Goal: Task Accomplishment & Management: Manage account settings

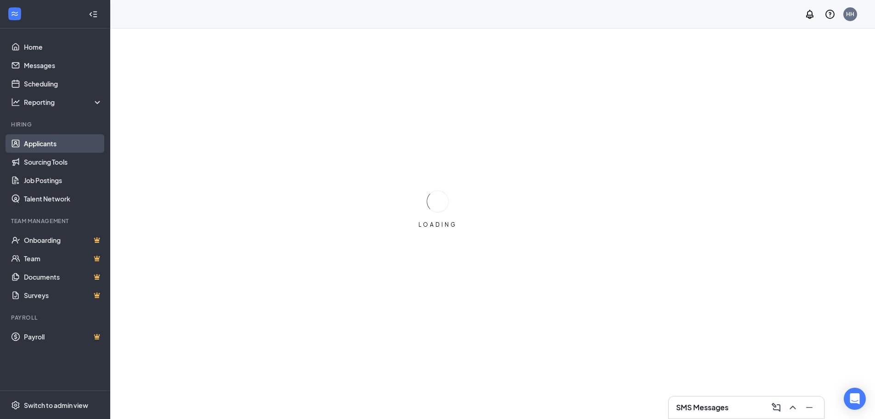
click at [47, 142] on link "Applicants" at bounding box center [63, 143] width 79 height 18
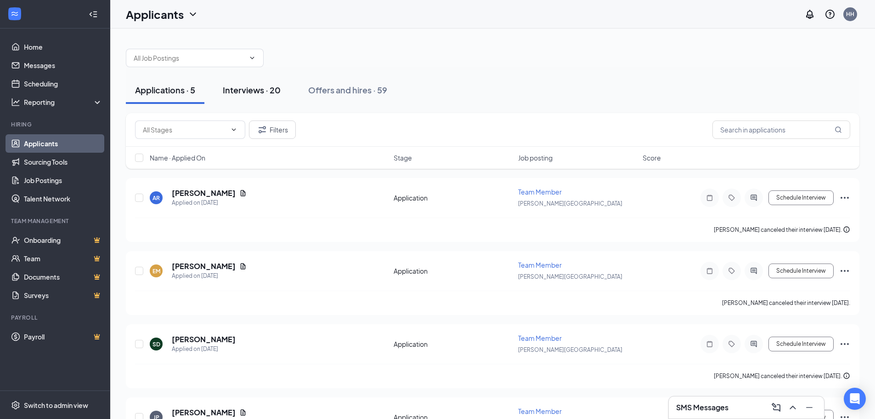
click at [260, 91] on div "Interviews · 20" at bounding box center [252, 89] width 58 height 11
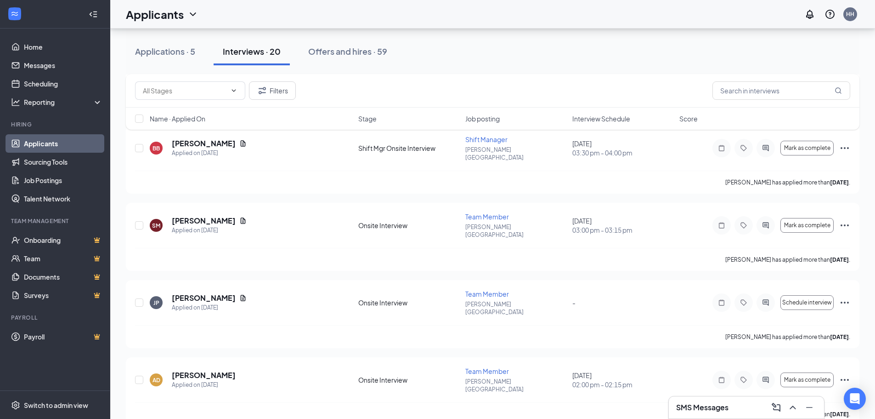
scroll to position [276, 0]
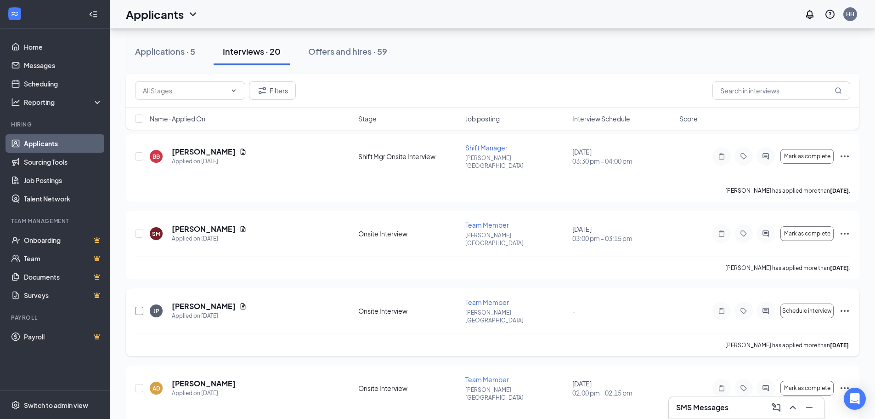
click at [142, 306] on input "checkbox" at bounding box center [139, 310] width 8 height 8
checkbox input "true"
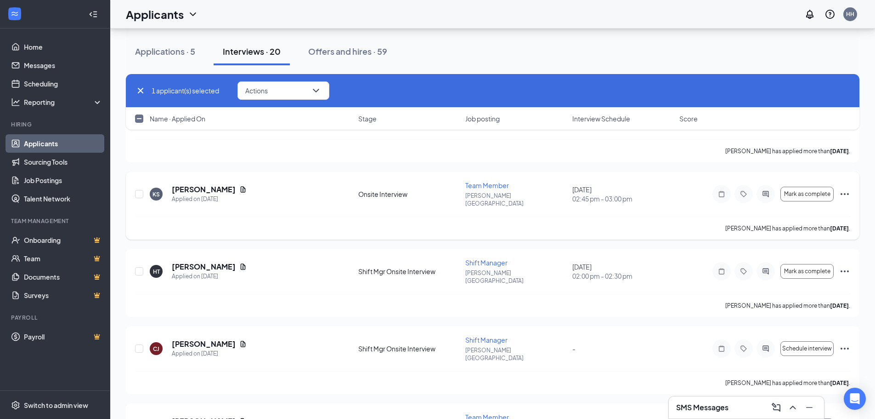
scroll to position [643, 0]
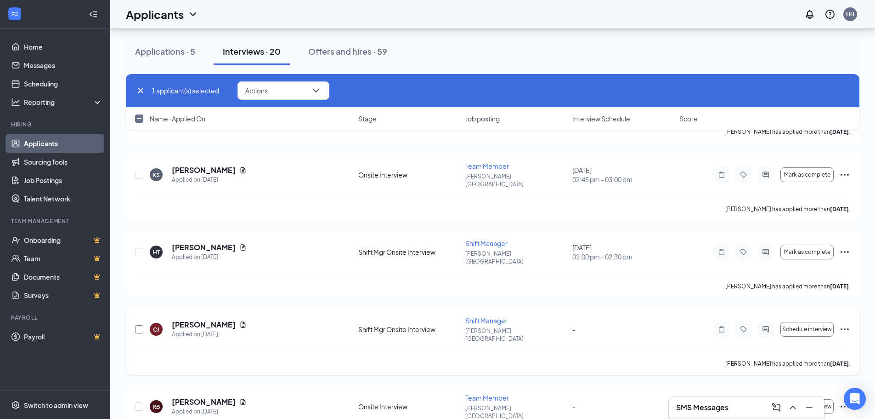
click at [140, 325] on input "checkbox" at bounding box center [139, 329] width 8 height 8
checkbox input "true"
click at [139, 402] on input "checkbox" at bounding box center [139, 406] width 8 height 8
checkbox input "true"
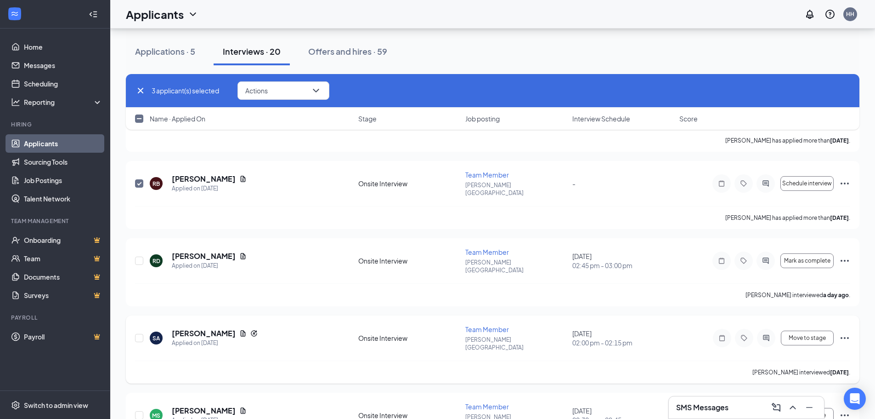
scroll to position [873, 0]
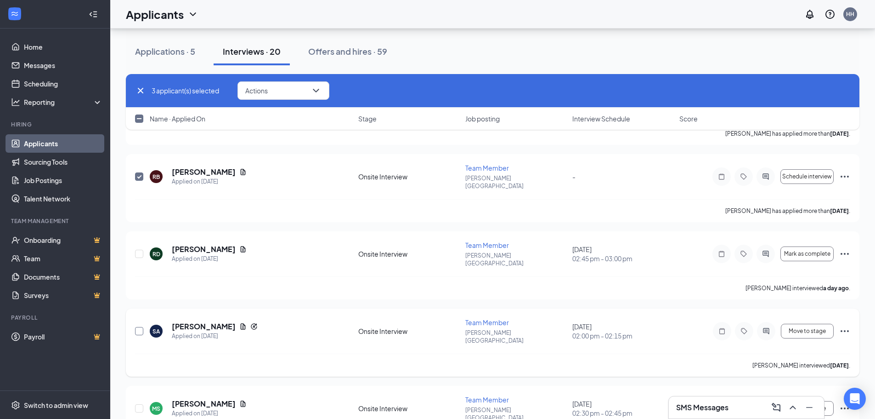
click at [139, 327] on input "checkbox" at bounding box center [139, 331] width 8 height 8
checkbox input "true"
click at [814, 405] on span "Move to stage" at bounding box center [807, 408] width 37 height 6
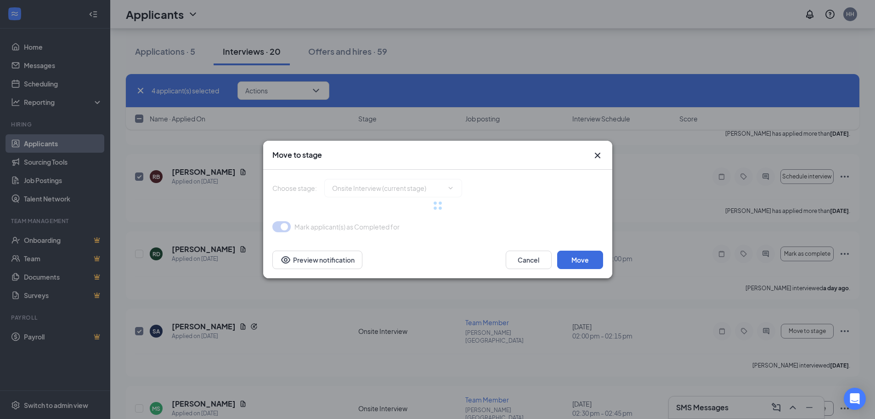
type input "Hiring Complete (final stage)"
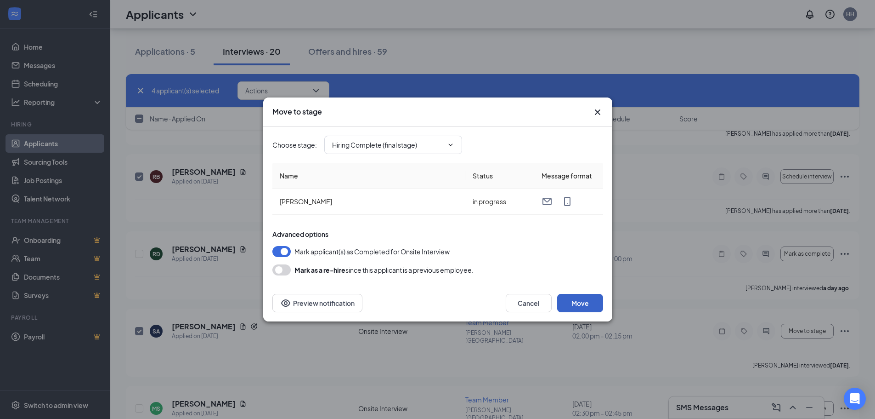
click at [581, 300] on button "Move" at bounding box center [580, 303] width 46 height 18
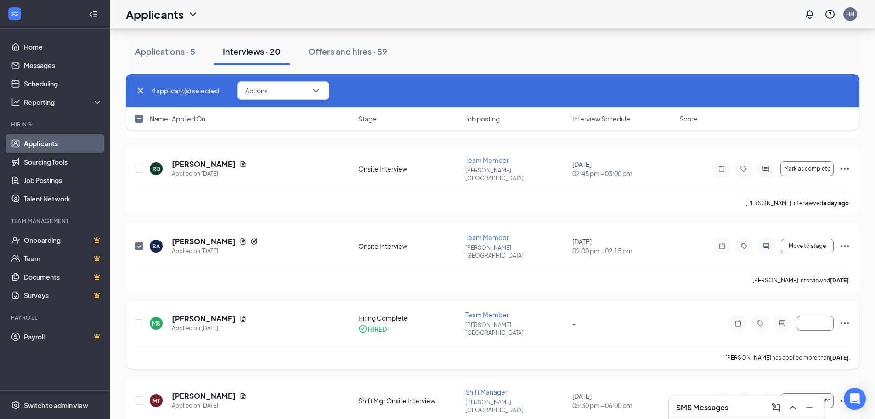
scroll to position [965, 0]
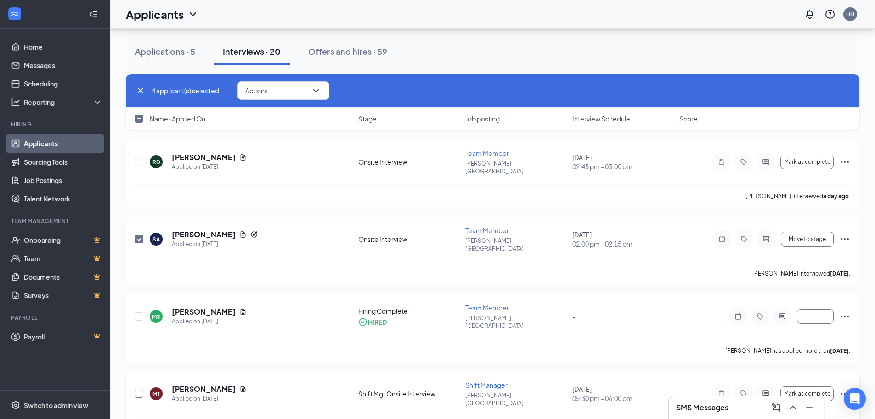
click at [140, 389] on input "checkbox" at bounding box center [139, 393] width 8 height 8
checkbox input "true"
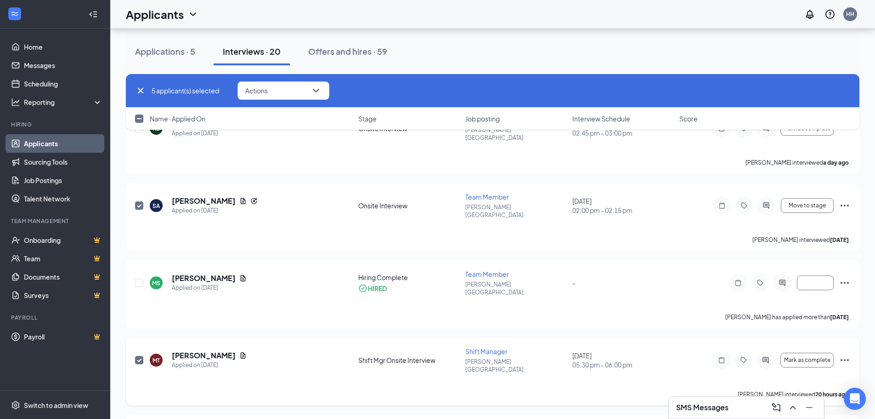
scroll to position [1057, 0]
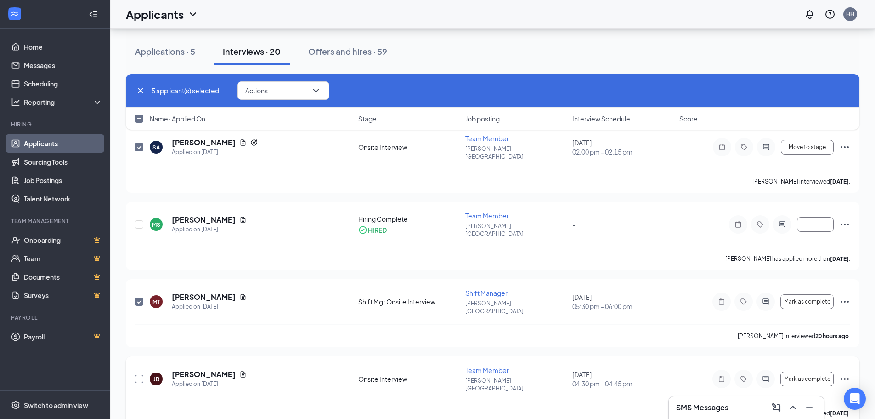
click at [139, 374] on input "checkbox" at bounding box center [139, 378] width 8 height 8
checkbox input "true"
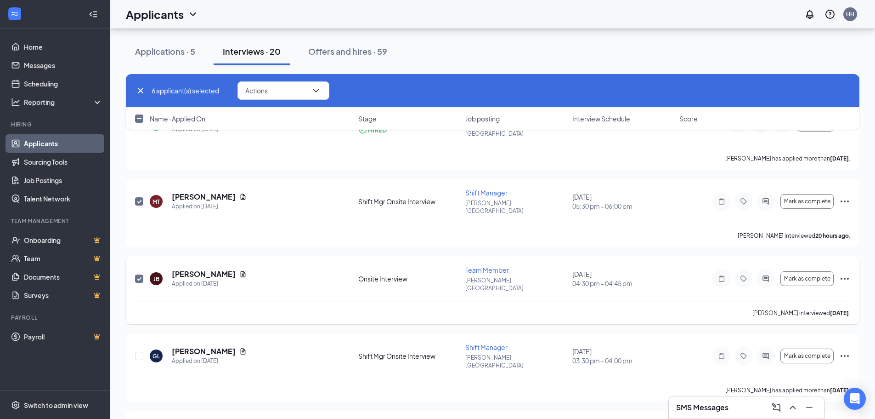
scroll to position [1159, 0]
checkbox input "true"
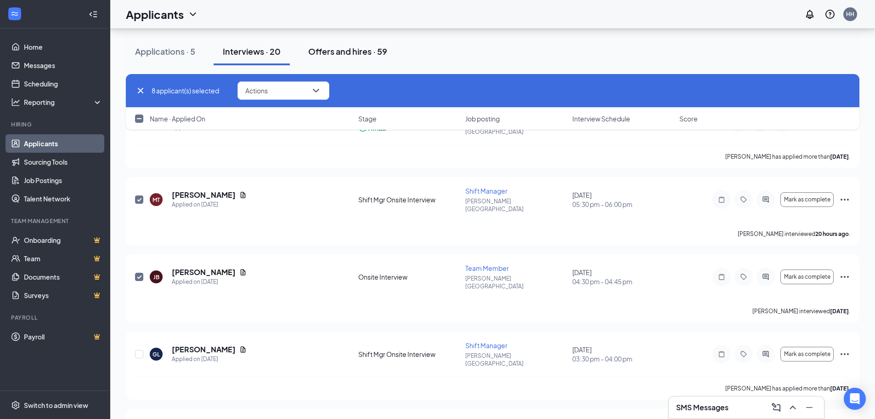
click at [351, 54] on div "Offers and hires · 59" at bounding box center [347, 50] width 79 height 11
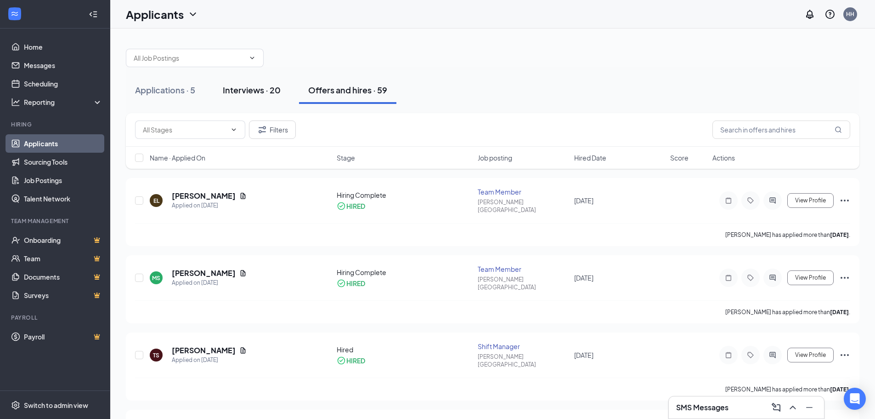
click at [244, 91] on div "Interviews · 20" at bounding box center [252, 89] width 58 height 11
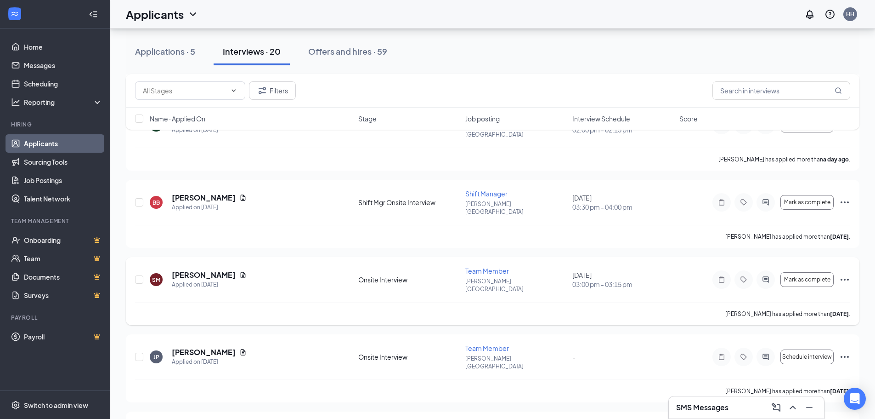
scroll to position [276, 0]
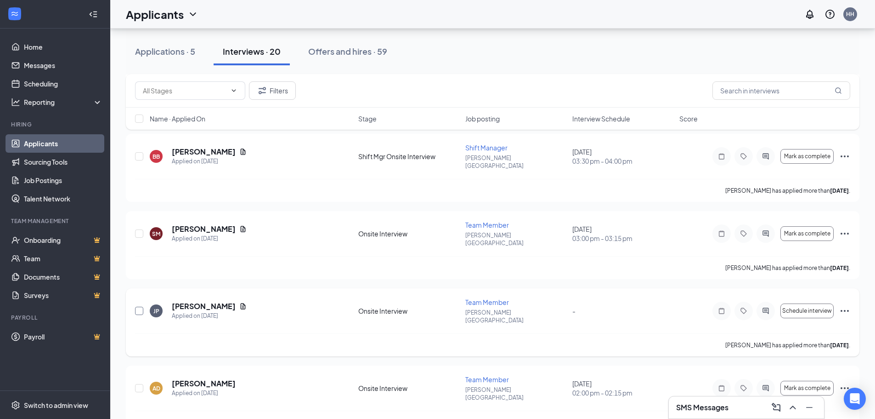
click at [138, 306] on input "checkbox" at bounding box center [139, 310] width 8 height 8
checkbox input "true"
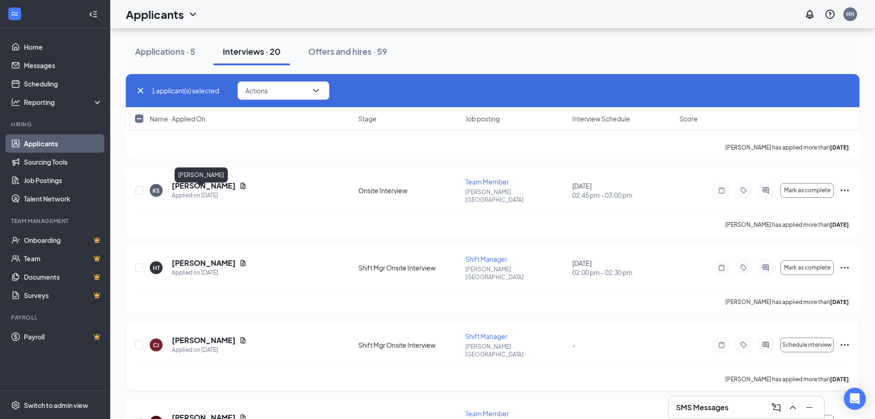
scroll to position [643, 0]
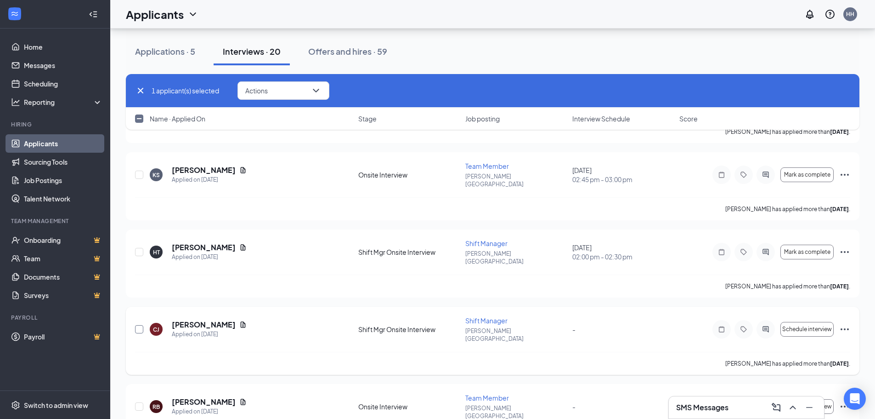
click at [139, 325] on input "checkbox" at bounding box center [139, 329] width 8 height 8
checkbox input "true"
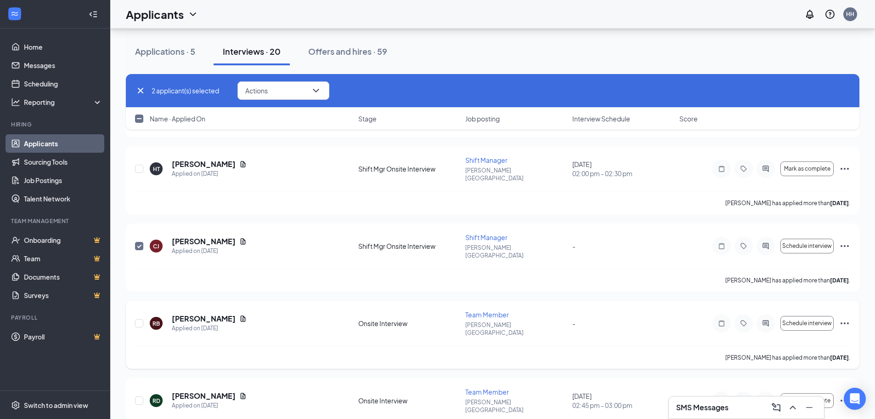
scroll to position [735, 0]
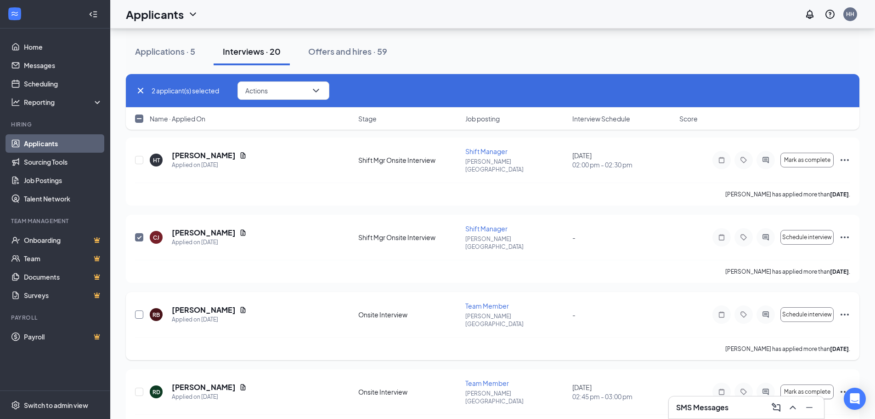
click at [139, 310] on input "checkbox" at bounding box center [139, 314] width 8 height 8
checkbox input "true"
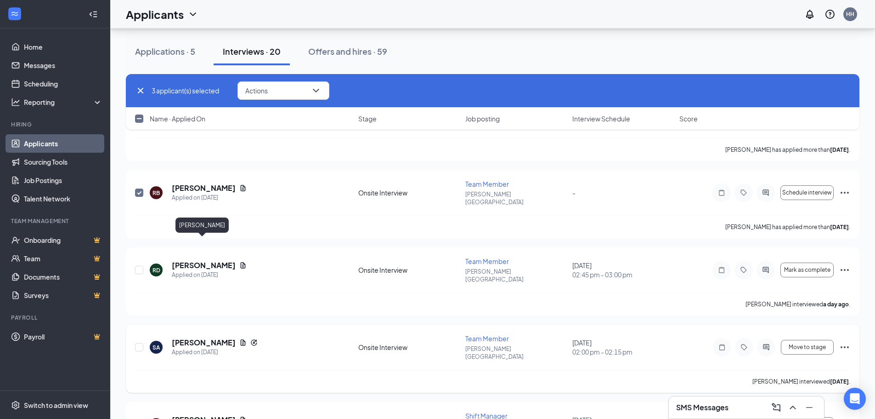
scroll to position [873, 0]
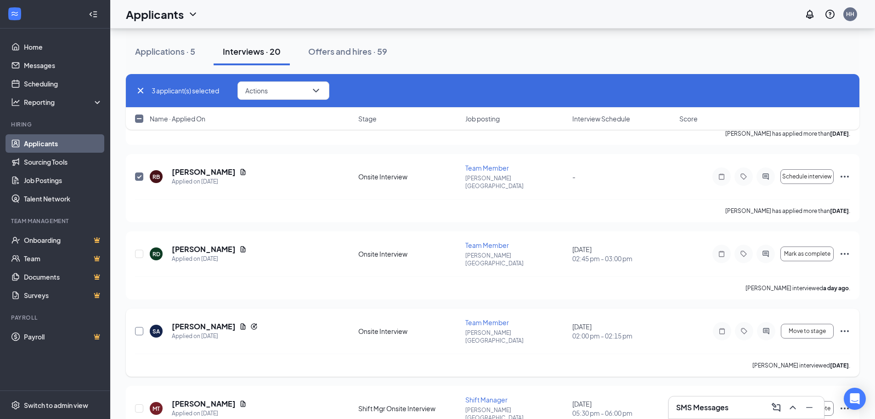
click at [139, 327] on input "checkbox" at bounding box center [139, 331] width 8 height 8
checkbox input "true"
click at [139, 404] on input "checkbox" at bounding box center [139, 408] width 8 height 8
checkbox input "true"
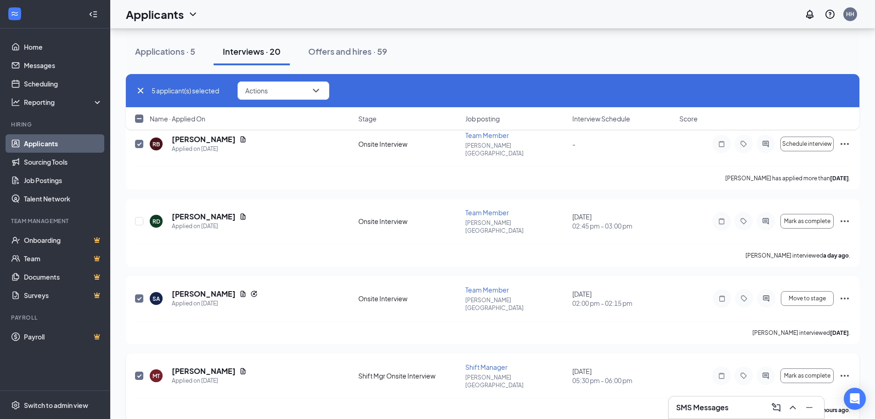
scroll to position [965, 0]
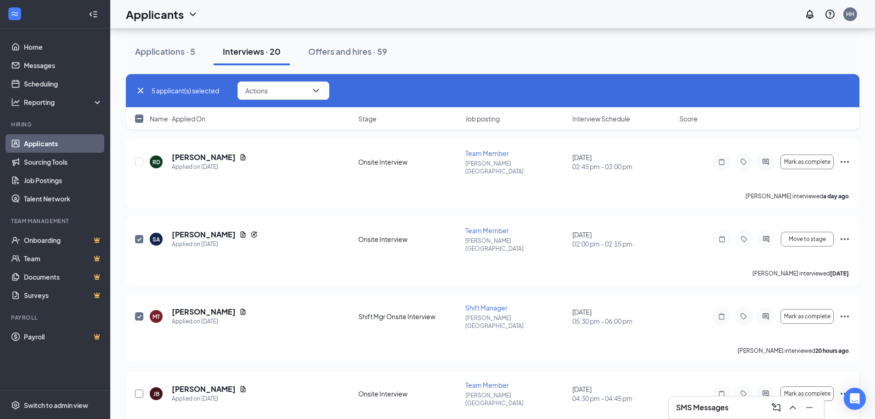
click at [141, 389] on input "checkbox" at bounding box center [139, 393] width 8 height 8
checkbox input "true"
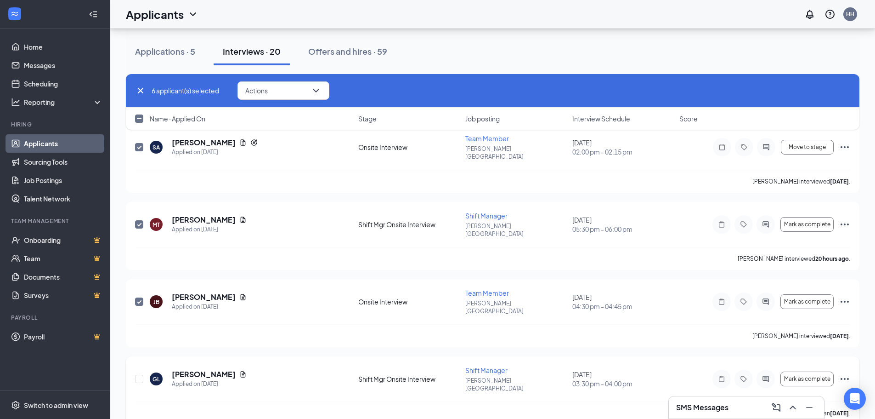
scroll to position [1088, 0]
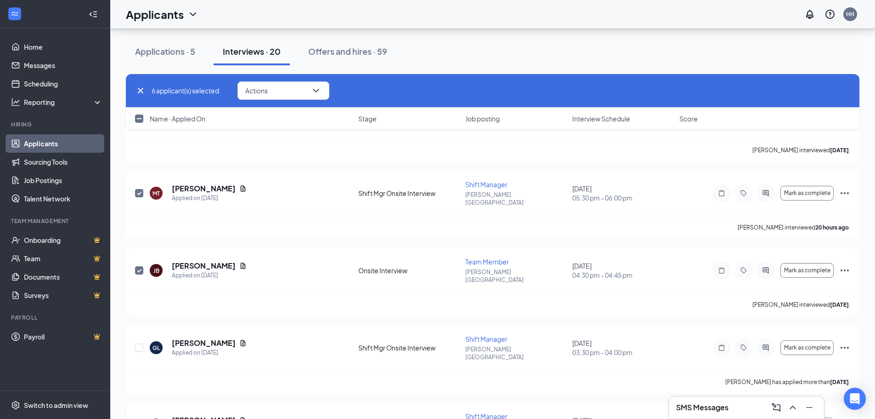
click at [140, 418] on input "checkbox" at bounding box center [139, 424] width 8 height 8
checkbox input "true"
click at [304, 88] on button "Actions" at bounding box center [284, 90] width 92 height 18
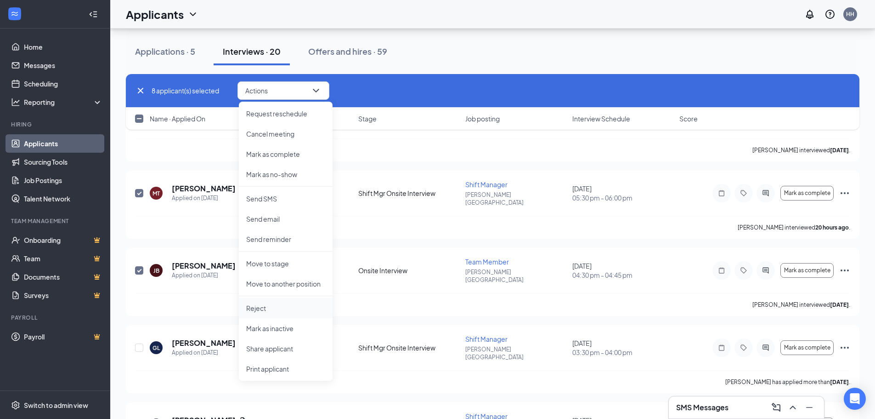
click at [255, 309] on p "Reject" at bounding box center [285, 307] width 79 height 9
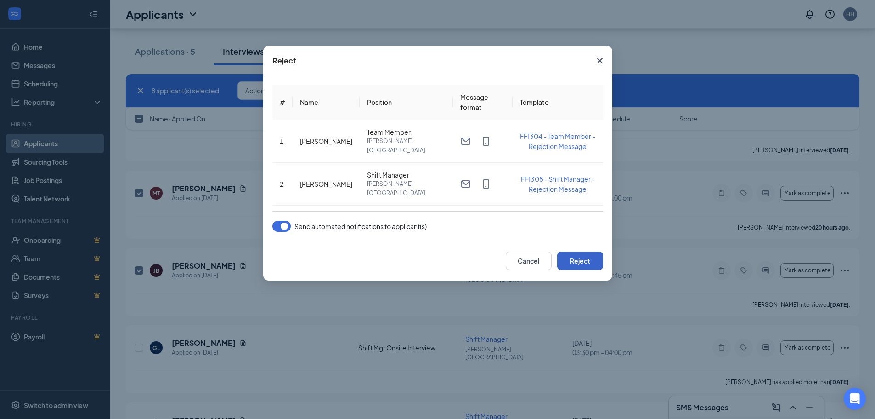
click at [571, 260] on button "Reject" at bounding box center [580, 260] width 46 height 18
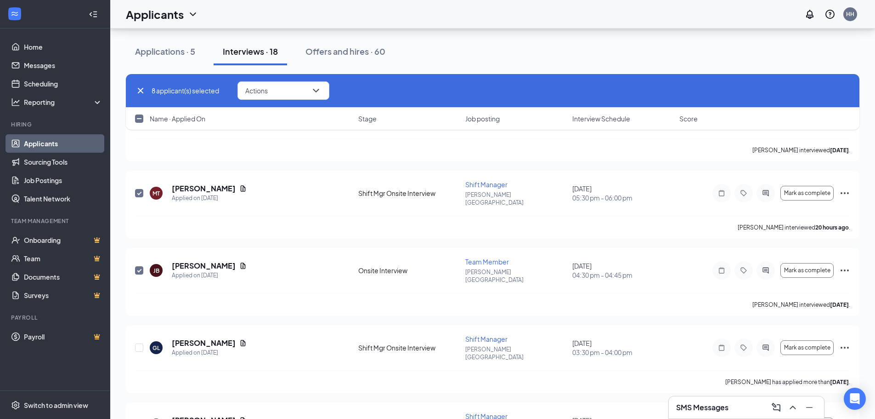
checkbox input "false"
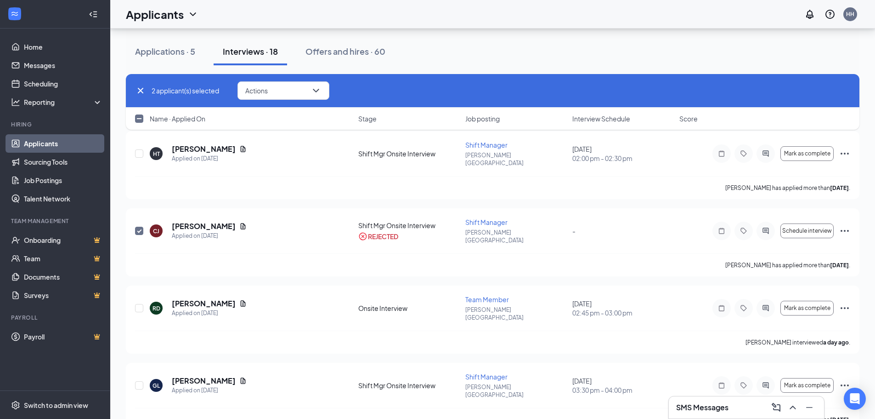
scroll to position [671, 0]
